Goal: Find contact information: Find contact information

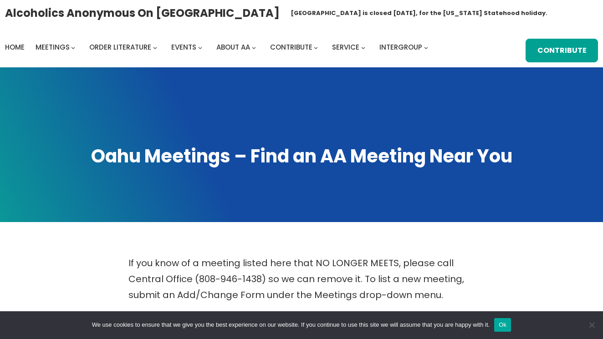
click at [471, 79] on span at bounding box center [301, 144] width 603 height 155
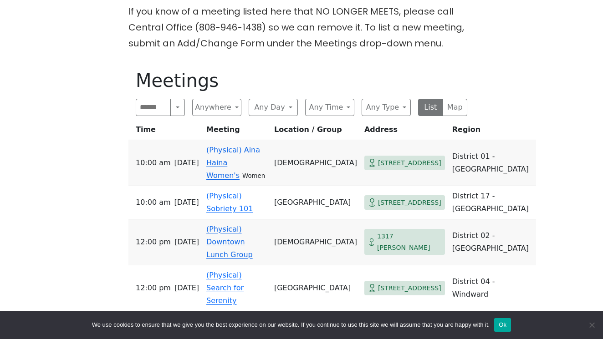
scroll to position [95, 0]
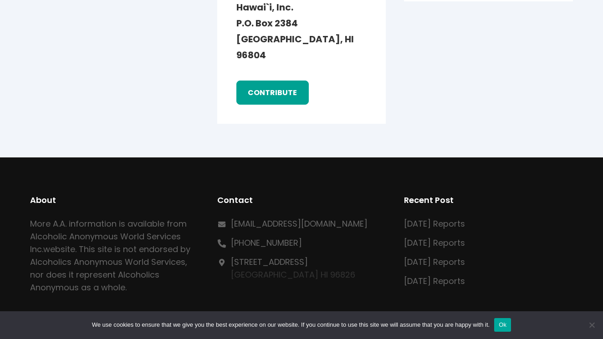
scroll to position [1546, 0]
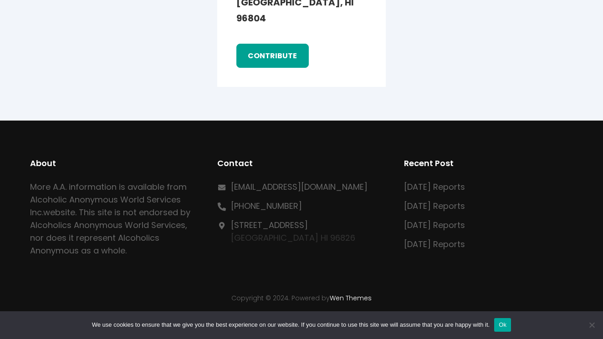
drag, startPoint x: 377, startPoint y: 185, endPoint x: 227, endPoint y: 184, distance: 149.9
click at [227, 184] on div "[EMAIL_ADDRESS][DOMAIN_NAME]" at bounding box center [301, 187] width 169 height 13
copy link "[EMAIL_ADDRESS][DOMAIN_NAME]"
